Goal: Task Accomplishment & Management: Use online tool/utility

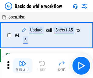
click at [23, 65] on img "button" at bounding box center [22, 62] width 7 height 7
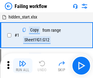
click at [23, 65] on img "button" at bounding box center [22, 62] width 7 height 7
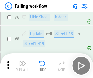
scroll to position [130, 0]
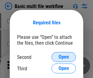
click at [64, 57] on span "Open" at bounding box center [64, 56] width 10 height 5
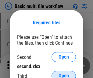
click at [64, 73] on span "Open" at bounding box center [64, 75] width 10 height 5
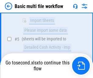
scroll to position [213, 0]
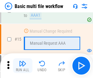
click at [23, 65] on img "button" at bounding box center [22, 62] width 7 height 7
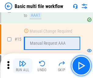
scroll to position [408, 0]
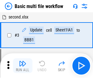
click at [23, 65] on img "button" at bounding box center [22, 62] width 7 height 7
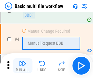
click at [23, 65] on img "button" at bounding box center [22, 62] width 7 height 7
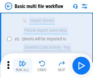
click at [23, 65] on img "button" at bounding box center [22, 62] width 7 height 7
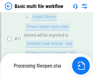
scroll to position [287, 0]
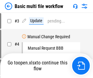
scroll to position [25, 0]
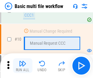
click at [23, 65] on img "button" at bounding box center [22, 62] width 7 height 7
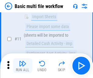
click at [23, 65] on img "button" at bounding box center [22, 62] width 7 height 7
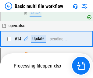
scroll to position [320, 0]
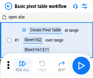
click at [23, 65] on img "button" at bounding box center [22, 62] width 7 height 7
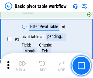
scroll to position [147, 0]
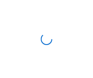
scroll to position [2, 0]
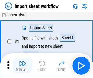
click at [23, 65] on img "button" at bounding box center [22, 62] width 7 height 7
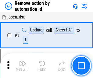
scroll to position [23, 0]
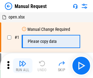
click at [23, 65] on img "button" at bounding box center [22, 62] width 7 height 7
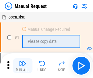
click at [23, 65] on img "button" at bounding box center [22, 62] width 7 height 7
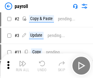
click at [23, 65] on img "button" at bounding box center [22, 62] width 7 height 7
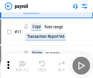
scroll to position [44, 0]
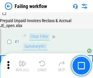
scroll to position [99, 0]
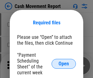
click at [64, 63] on span "Open" at bounding box center [64, 63] width 10 height 5
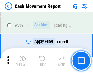
scroll to position [2720, 0]
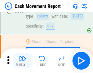
click at [23, 61] on img "button" at bounding box center [22, 58] width 7 height 7
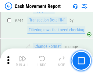
scroll to position [3264, 0]
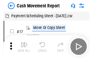
scroll to position [11, 0]
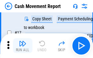
click at [23, 45] on img "button" at bounding box center [22, 43] width 7 height 7
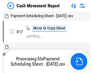
scroll to position [3, 0]
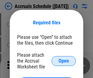
click at [64, 60] on span "Open" at bounding box center [64, 60] width 10 height 5
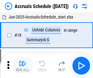
click at [23, 65] on img "button" at bounding box center [22, 62] width 7 height 7
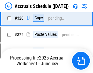
scroll to position [1140, 0]
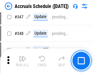
click at [23, 61] on img "button" at bounding box center [22, 58] width 7 height 7
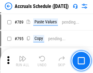
scroll to position [2574, 0]
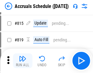
click at [23, 61] on img "button" at bounding box center [22, 58] width 7 height 7
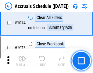
scroll to position [3670, 0]
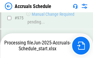
scroll to position [3481, 0]
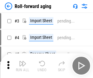
click at [23, 61] on img "button" at bounding box center [22, 62] width 7 height 7
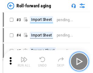
scroll to position [1, 0]
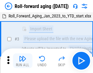
click at [23, 61] on img "button" at bounding box center [22, 58] width 7 height 7
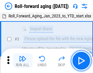
scroll to position [40, 0]
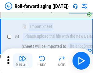
click at [23, 61] on img "button" at bounding box center [22, 58] width 7 height 7
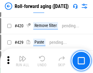
scroll to position [2125, 0]
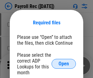
click at [64, 63] on span "Open" at bounding box center [64, 63] width 10 height 5
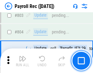
scroll to position [3893, 0]
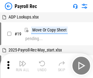
click at [23, 65] on img "button" at bounding box center [22, 62] width 7 height 7
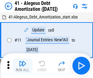
click at [23, 65] on img "button" at bounding box center [22, 62] width 7 height 7
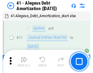
scroll to position [76, 0]
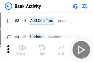
click at [23, 50] on img "button" at bounding box center [22, 47] width 7 height 7
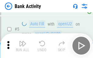
scroll to position [32, 0]
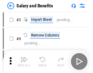
scroll to position [8, 0]
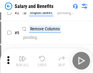
click at [23, 61] on img "button" at bounding box center [22, 58] width 7 height 7
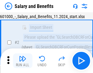
click at [23, 61] on img "button" at bounding box center [22, 58] width 7 height 7
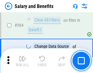
scroll to position [2886, 0]
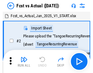
scroll to position [8, 0]
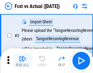
click at [23, 61] on img "button" at bounding box center [22, 58] width 7 height 7
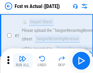
click at [23, 61] on img "button" at bounding box center [22, 58] width 7 height 7
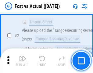
scroll to position [57, 0]
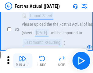
click at [23, 61] on img "button" at bounding box center [22, 58] width 7 height 7
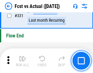
scroll to position [2933, 0]
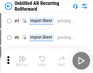
scroll to position [13, 0]
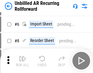
click at [23, 61] on img "button" at bounding box center [22, 58] width 7 height 7
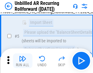
click at [23, 61] on img "button" at bounding box center [22, 58] width 7 height 7
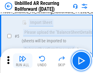
scroll to position [58, 0]
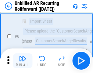
click at [23, 61] on img "button" at bounding box center [22, 58] width 7 height 7
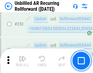
scroll to position [2081, 0]
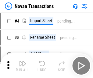
click at [23, 61] on img "button" at bounding box center [22, 62] width 7 height 7
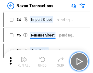
scroll to position [10, 0]
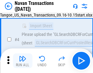
click at [23, 61] on img "button" at bounding box center [22, 58] width 7 height 7
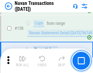
scroll to position [1987, 0]
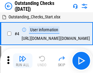
click at [23, 61] on img "button" at bounding box center [22, 58] width 7 height 7
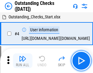
scroll to position [26, 0]
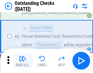
click at [23, 61] on img "button" at bounding box center [22, 58] width 7 height 7
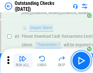
scroll to position [64, 0]
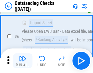
click at [23, 61] on img "button" at bounding box center [22, 58] width 7 height 7
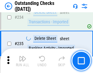
scroll to position [1861, 0]
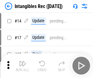
click at [23, 65] on img "button" at bounding box center [22, 62] width 7 height 7
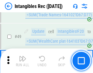
scroll to position [239, 0]
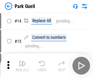
click at [23, 61] on img "button" at bounding box center [22, 62] width 7 height 7
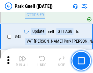
scroll to position [766, 0]
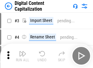
click at [23, 51] on img "button" at bounding box center [22, 53] width 7 height 7
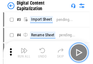
scroll to position [18, 0]
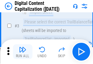
click at [23, 51] on img "button" at bounding box center [22, 49] width 7 height 7
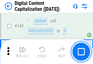
scroll to position [650, 0]
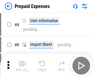
click at [23, 61] on img "button" at bounding box center [22, 62] width 7 height 7
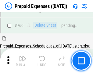
scroll to position [1698, 0]
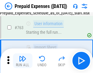
click at [23, 61] on img "button" at bounding box center [22, 58] width 7 height 7
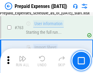
scroll to position [1735, 0]
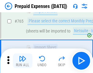
click at [23, 61] on img "button" at bounding box center [22, 58] width 7 height 7
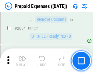
scroll to position [6405, 0]
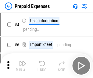
click at [23, 65] on img "button" at bounding box center [22, 62] width 7 height 7
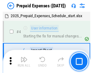
scroll to position [27, 0]
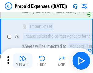
click at [23, 61] on img "button" at bounding box center [22, 58] width 7 height 7
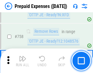
scroll to position [2183, 0]
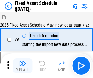
click at [23, 65] on img "button" at bounding box center [22, 62] width 7 height 7
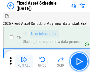
scroll to position [33, 0]
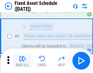
click at [23, 61] on img "button" at bounding box center [22, 58] width 7 height 7
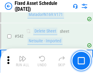
scroll to position [2185, 0]
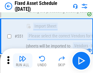
click at [23, 61] on img "button" at bounding box center [22, 58] width 7 height 7
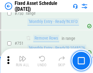
scroll to position [2987, 0]
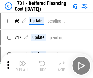
click at [23, 65] on img "button" at bounding box center [22, 62] width 7 height 7
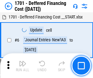
scroll to position [74, 0]
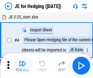
click at [23, 61] on img "button" at bounding box center [22, 62] width 7 height 7
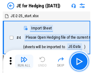
scroll to position [1, 0]
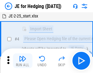
click at [23, 61] on img "button" at bounding box center [22, 58] width 7 height 7
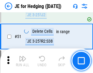
scroll to position [397, 0]
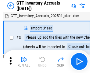
scroll to position [1, 0]
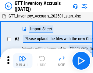
click at [23, 61] on img "button" at bounding box center [22, 58] width 7 height 7
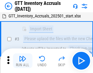
click at [23, 61] on img "button" at bounding box center [22, 58] width 7 height 7
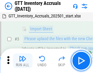
scroll to position [40, 0]
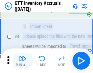
click at [23, 61] on img "button" at bounding box center [22, 58] width 7 height 7
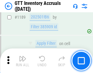
scroll to position [5004, 0]
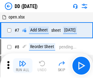
click at [23, 65] on img "button" at bounding box center [22, 62] width 7 height 7
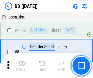
scroll to position [59, 0]
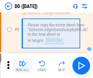
click at [23, 65] on img "button" at bounding box center [22, 62] width 7 height 7
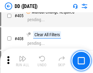
scroll to position [2742, 0]
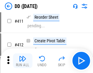
click at [23, 61] on img "button" at bounding box center [22, 58] width 7 height 7
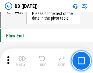
scroll to position [2933, 0]
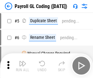
click at [23, 65] on img "button" at bounding box center [22, 62] width 7 height 7
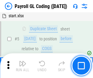
scroll to position [74, 0]
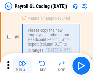
click at [23, 65] on img "button" at bounding box center [22, 62] width 7 height 7
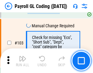
scroll to position [1438, 0]
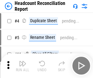
click at [23, 65] on img "button" at bounding box center [22, 62] width 7 height 7
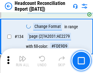
scroll to position [737, 0]
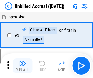
click at [23, 65] on img "button" at bounding box center [22, 62] width 7 height 7
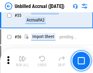
scroll to position [640, 0]
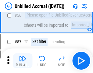
click at [23, 61] on img "button" at bounding box center [22, 58] width 7 height 7
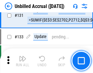
scroll to position [1825, 0]
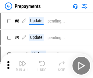
click at [23, 65] on img "button" at bounding box center [22, 62] width 7 height 7
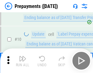
scroll to position [38, 0]
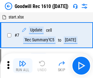
click at [23, 65] on img "button" at bounding box center [22, 62] width 7 height 7
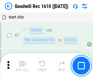
scroll to position [105, 0]
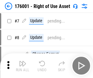
click at [23, 65] on img "button" at bounding box center [22, 62] width 7 height 7
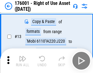
scroll to position [40, 0]
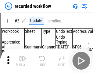
click at [23, 61] on img "button" at bounding box center [22, 58] width 7 height 7
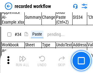
scroll to position [1915, 0]
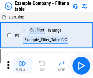
click at [23, 65] on img "button" at bounding box center [22, 62] width 7 height 7
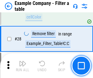
scroll to position [561, 0]
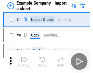
scroll to position [9, 0]
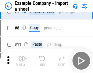
click at [23, 61] on img "button" at bounding box center [22, 58] width 7 height 7
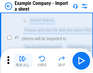
click at [23, 61] on img "button" at bounding box center [22, 58] width 7 height 7
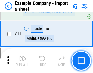
scroll to position [135, 0]
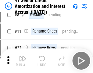
click at [23, 61] on img "button" at bounding box center [22, 58] width 7 height 7
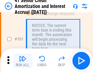
click at [23, 61] on img "button" at bounding box center [22, 58] width 7 height 7
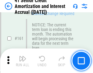
scroll to position [655, 0]
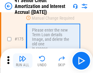
click at [23, 61] on img "button" at bounding box center [22, 58] width 7 height 7
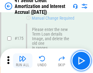
scroll to position [718, 0]
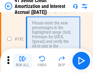
click at [23, 61] on img "button" at bounding box center [22, 58] width 7 height 7
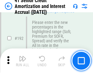
scroll to position [782, 0]
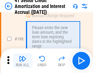
click at [23, 61] on img "button" at bounding box center [22, 58] width 7 height 7
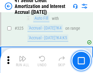
scroll to position [1565, 0]
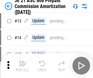
click at [23, 61] on img "button" at bounding box center [22, 62] width 7 height 7
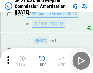
scroll to position [1144, 0]
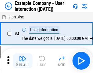
click at [23, 61] on img "button" at bounding box center [22, 58] width 7 height 7
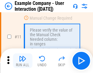
click at [23, 61] on img "button" at bounding box center [22, 58] width 7 height 7
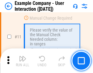
scroll to position [133, 0]
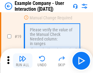
click at [23, 61] on img "button" at bounding box center [22, 58] width 7 height 7
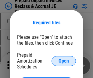
click at [64, 60] on span "Open" at bounding box center [64, 60] width 10 height 5
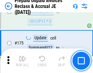
scroll to position [827, 0]
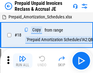
click at [23, 61] on img "button" at bounding box center [22, 58] width 7 height 7
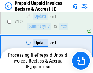
scroll to position [827, 0]
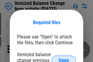
click at [64, 58] on span "Open" at bounding box center [64, 60] width 10 height 5
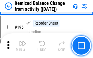
scroll to position [1179, 0]
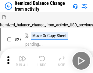
scroll to position [9, 0]
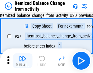
click at [23, 61] on img "button" at bounding box center [22, 58] width 7 height 7
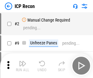
scroll to position [3, 0]
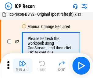
click at [23, 65] on img "button" at bounding box center [22, 62] width 7 height 7
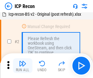
click at [23, 65] on img "button" at bounding box center [22, 62] width 7 height 7
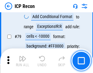
scroll to position [601, 0]
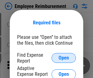
click at [64, 58] on span "Open" at bounding box center [64, 57] width 10 height 5
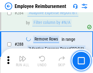
scroll to position [1666, 0]
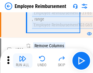
click at [23, 61] on img "button" at bounding box center [22, 58] width 7 height 7
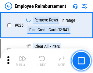
scroll to position [3669, 0]
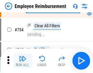
click at [23, 61] on img "button" at bounding box center [22, 58] width 7 height 7
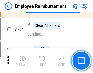
click at [23, 61] on img "button" at bounding box center [22, 58] width 7 height 7
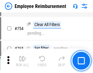
scroll to position [4299, 0]
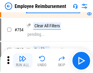
click at [23, 61] on img "button" at bounding box center [22, 58] width 7 height 7
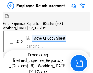
scroll to position [21, 0]
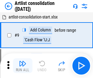
click at [23, 65] on img "button" at bounding box center [22, 62] width 7 height 7
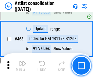
scroll to position [2683, 0]
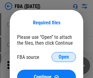
click at [64, 57] on span "Open" at bounding box center [64, 56] width 10 height 5
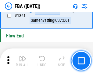
scroll to position [6581, 0]
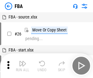
scroll to position [6, 0]
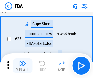
click at [23, 65] on img "button" at bounding box center [22, 62] width 7 height 7
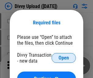
click at [64, 58] on span "Open" at bounding box center [64, 57] width 10 height 5
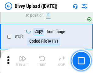
scroll to position [635, 0]
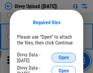
click at [64, 58] on span "Open" at bounding box center [64, 57] width 10 height 5
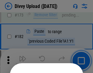
scroll to position [688, 0]
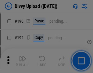
scroll to position [773, 0]
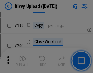
scroll to position [891, 0]
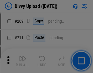
scroll to position [1041, 0]
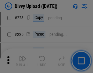
scroll to position [1223, 0]
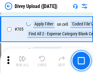
scroll to position [4192, 0]
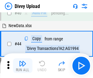
click at [23, 65] on img "button" at bounding box center [22, 62] width 7 height 7
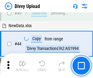
scroll to position [67, 0]
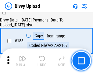
scroll to position [721, 0]
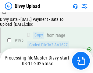
scroll to position [856, 0]
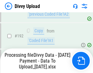
scroll to position [821, 0]
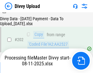
scroll to position [992, 0]
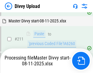
scroll to position [1184, 0]
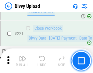
scroll to position [1361, 0]
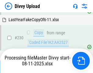
scroll to position [1521, 0]
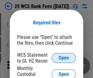
click at [64, 58] on span "Open" at bounding box center [64, 57] width 10 height 5
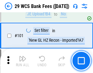
scroll to position [597, 0]
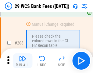
click at [23, 61] on img "button" at bounding box center [22, 58] width 7 height 7
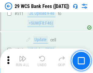
scroll to position [3083, 0]
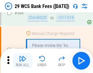
click at [23, 61] on img "button" at bounding box center [22, 58] width 7 height 7
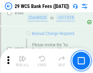
scroll to position [3314, 0]
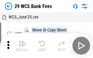
scroll to position [11, 0]
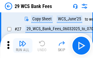
click at [23, 45] on img "button" at bounding box center [22, 43] width 7 height 7
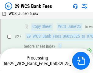
scroll to position [122, 0]
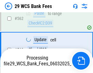
scroll to position [3307, 0]
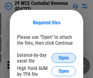
click at [64, 58] on span "Open" at bounding box center [64, 57] width 10 height 5
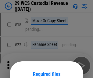
scroll to position [51, 0]
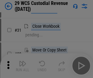
scroll to position [131, 0]
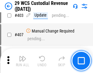
scroll to position [2838, 0]
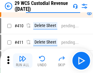
click at [23, 61] on img "button" at bounding box center [22, 58] width 7 height 7
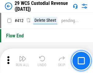
scroll to position [2926, 0]
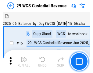
scroll to position [15, 0]
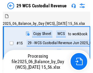
scroll to position [15, 0]
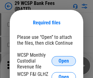
click at [64, 60] on span "Open" at bounding box center [64, 60] width 10 height 5
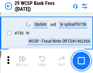
scroll to position [3088, 0]
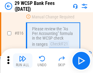
click at [23, 61] on img "button" at bounding box center [22, 58] width 7 height 7
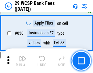
scroll to position [3888, 0]
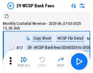
scroll to position [15, 0]
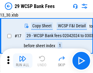
click at [23, 61] on img "button" at bounding box center [22, 58] width 7 height 7
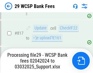
scroll to position [3768, 0]
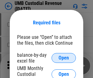
click at [64, 58] on span "Open" at bounding box center [64, 57] width 10 height 5
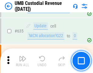
scroll to position [3207, 0]
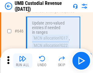
click at [23, 61] on img "button" at bounding box center [22, 58] width 7 height 7
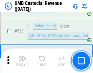
scroll to position [3780, 0]
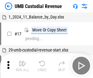
scroll to position [5, 0]
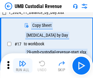
click at [23, 65] on img "button" at bounding box center [22, 62] width 7 height 7
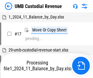
scroll to position [5, 0]
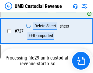
scroll to position [3740, 0]
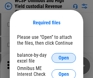
click at [64, 58] on span "Open" at bounding box center [64, 57] width 10 height 5
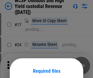
scroll to position [48, 0]
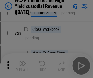
scroll to position [140, 0]
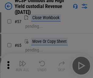
scroll to position [267, 0]
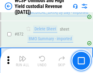
scroll to position [5186, 0]
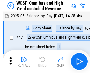
scroll to position [3, 0]
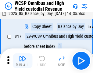
click at [23, 61] on img "button" at bounding box center [22, 58] width 7 height 7
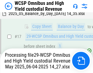
scroll to position [127, 0]
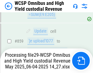
scroll to position [5119, 0]
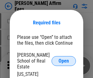
click at [64, 58] on span "Open" at bounding box center [64, 60] width 10 height 5
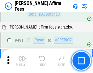
scroll to position [1666, 0]
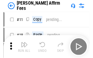
scroll to position [6, 0]
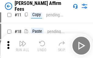
click at [23, 45] on img "button" at bounding box center [22, 43] width 7 height 7
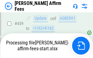
scroll to position [1607, 0]
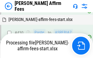
scroll to position [1616, 0]
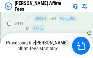
scroll to position [1607, 0]
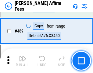
scroll to position [1599, 0]
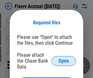
click at [64, 58] on span "Open" at bounding box center [64, 60] width 10 height 5
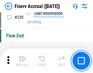
scroll to position [1942, 0]
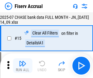
click at [23, 65] on img "button" at bounding box center [22, 62] width 7 height 7
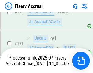
scroll to position [1611, 0]
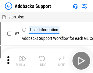
click at [23, 61] on img "button" at bounding box center [22, 58] width 7 height 7
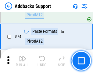
scroll to position [446, 0]
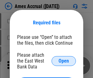
click at [64, 60] on span "Open" at bounding box center [64, 60] width 10 height 5
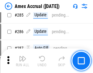
scroll to position [1678, 0]
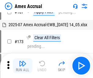
click at [23, 65] on img "button" at bounding box center [22, 62] width 7 height 7
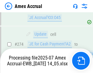
scroll to position [1826, 0]
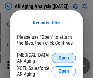
click at [64, 57] on span "Open" at bounding box center [64, 57] width 10 height 5
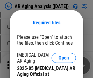
scroll to position [184, 0]
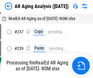
scroll to position [6, 0]
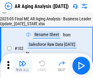
click at [23, 65] on img "button" at bounding box center [22, 62] width 7 height 7
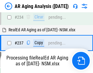
scroll to position [950, 0]
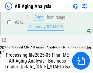
scroll to position [943, 0]
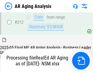
scroll to position [916, 0]
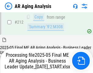
scroll to position [943, 0]
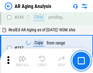
scroll to position [943, 0]
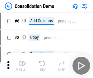
click at [23, 65] on img "button" at bounding box center [22, 62] width 7 height 7
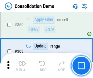
scroll to position [2054, 0]
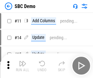
click at [23, 65] on img "button" at bounding box center [22, 62] width 7 height 7
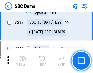
scroll to position [1612, 0]
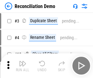
click at [23, 65] on img "button" at bounding box center [22, 62] width 7 height 7
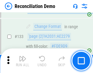
scroll to position [728, 0]
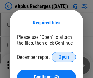
click at [64, 57] on span "Open" at bounding box center [64, 56] width 10 height 5
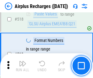
scroll to position [2637, 0]
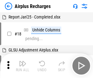
click at [23, 65] on img "button" at bounding box center [22, 62] width 7 height 7
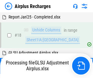
scroll to position [27, 0]
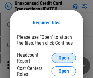
click at [64, 58] on span "Open" at bounding box center [64, 57] width 10 height 5
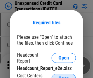
click at [64, 76] on span "Open" at bounding box center [64, 78] width 10 height 5
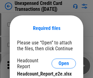
scroll to position [6, 0]
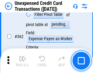
scroll to position [1576, 0]
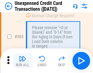
click at [23, 61] on img "button" at bounding box center [22, 58] width 7 height 7
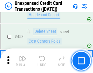
scroll to position [2090, 0]
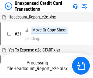
scroll to position [9, 0]
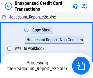
scroll to position [9, 0]
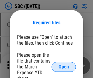
click at [64, 66] on span "Open" at bounding box center [64, 66] width 10 height 5
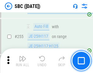
scroll to position [1197, 0]
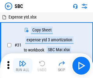
click at [23, 65] on img "button" at bounding box center [22, 62] width 7 height 7
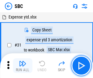
scroll to position [6, 0]
